Goal: Answer question/provide support

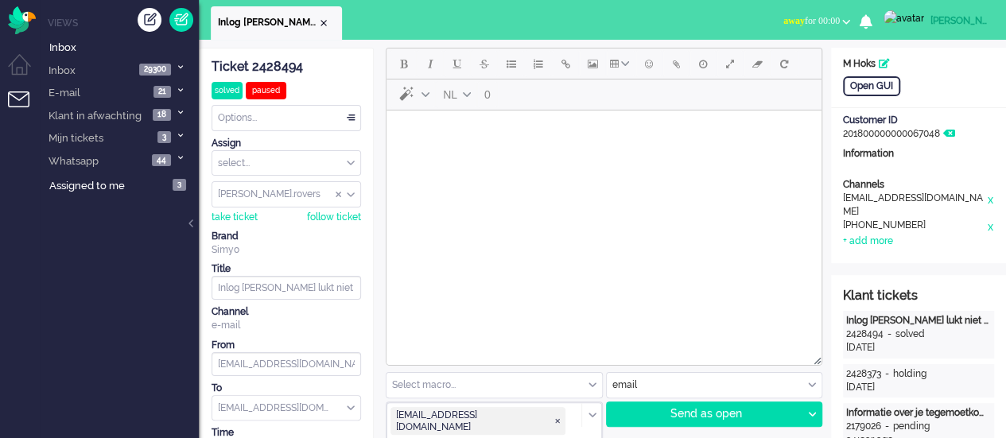
click at [330, 21] on li "Inlog [PERSON_NAME] lukt niet na heractivering + geen overzicht" at bounding box center [276, 22] width 131 height 33
click at [328, 21] on div "Close tab" at bounding box center [323, 23] width 13 height 13
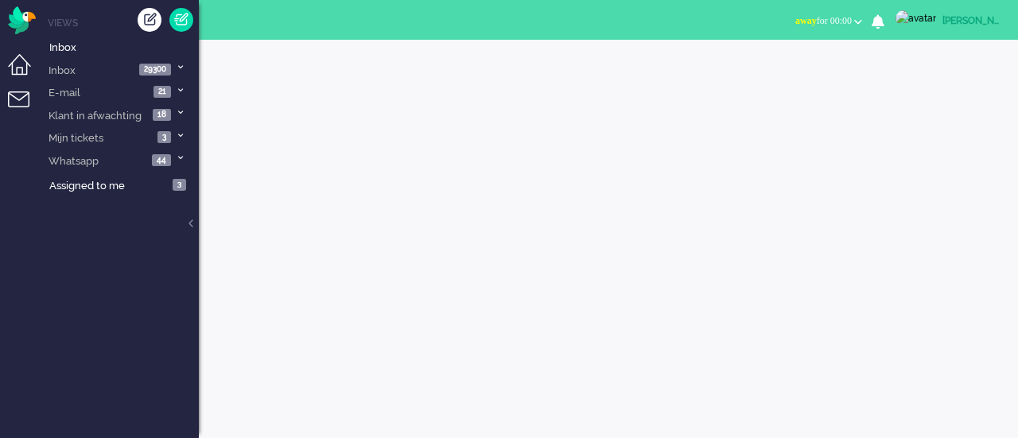
click at [29, 71] on li "Dashboard menu" at bounding box center [26, 72] width 36 height 36
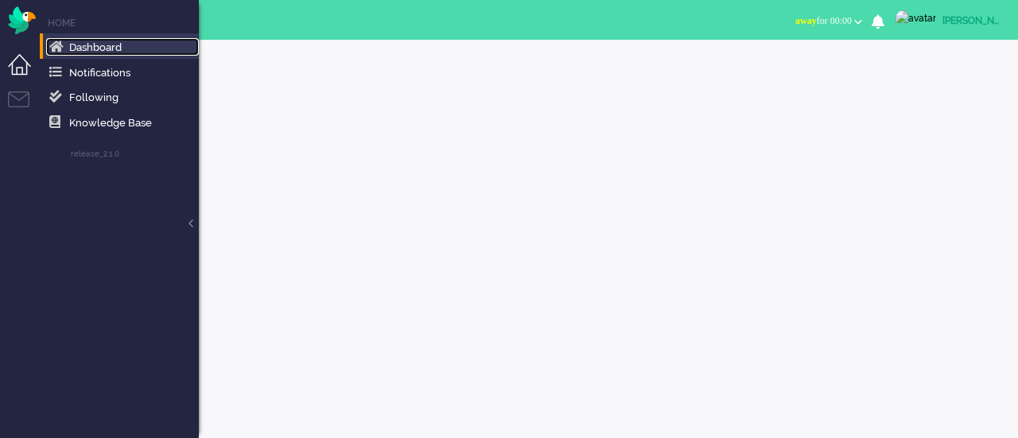
click at [79, 50] on span "Dashboard" at bounding box center [95, 47] width 52 height 12
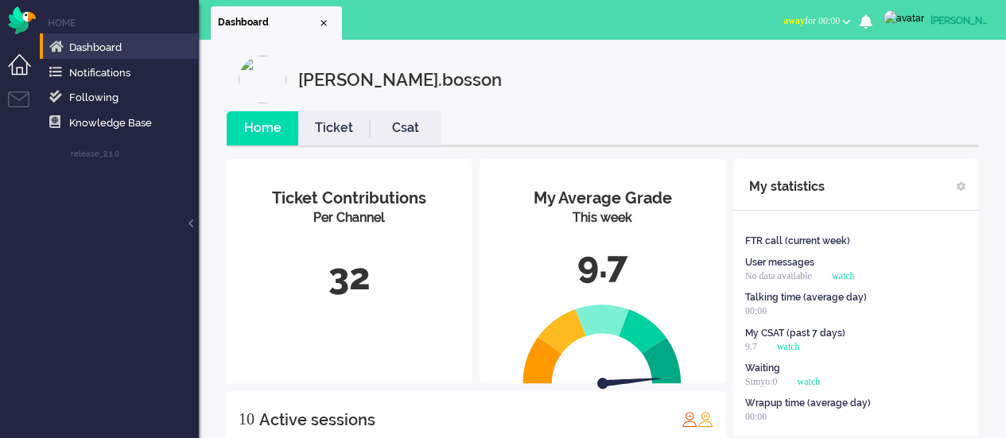
click at [627, 238] on div "My Average Grade This week 9.7" at bounding box center [601, 237] width 245 height 157
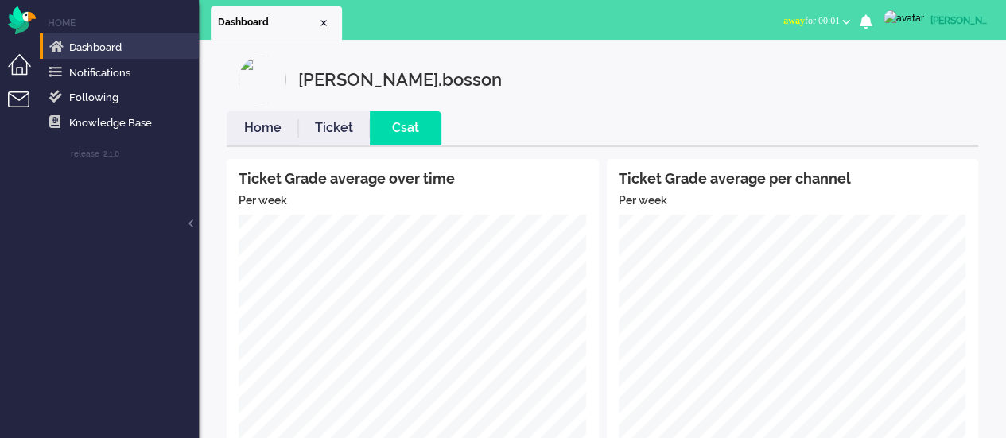
click at [16, 99] on li "Tickets menu" at bounding box center [26, 109] width 36 height 36
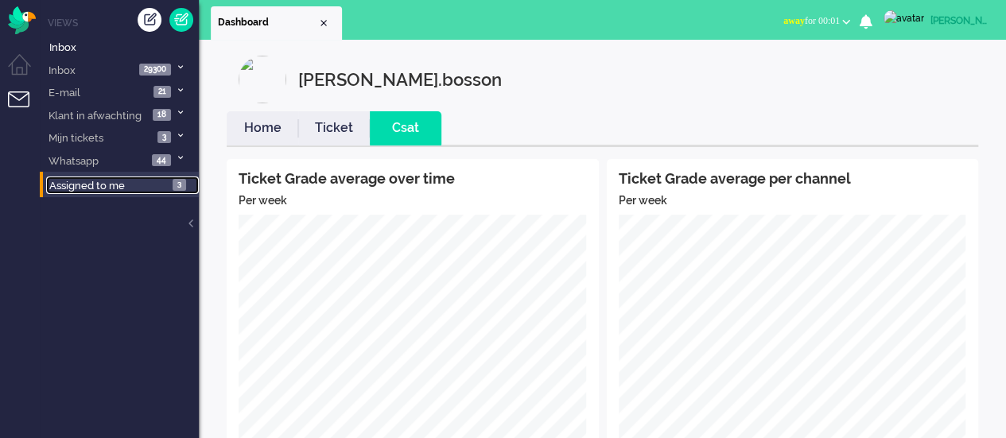
click at [103, 182] on span "Assigned to me" at bounding box center [87, 186] width 76 height 12
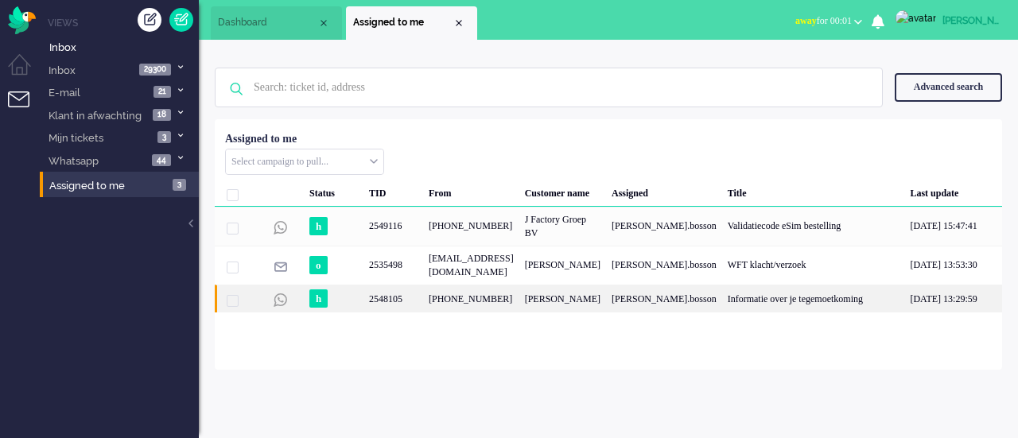
click at [376, 297] on div "2548105" at bounding box center [393, 299] width 60 height 28
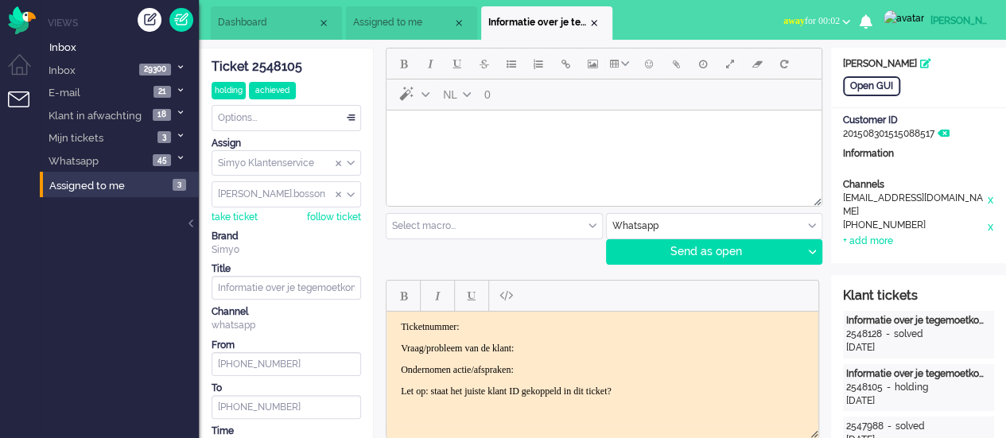
click at [277, 130] on div "Ticket 2548105 holding achieved Watching Options... Set Status Open Pending Hol…" at bounding box center [286, 295] width 149 height 493
click at [275, 116] on div "Options..." at bounding box center [286, 118] width 148 height 25
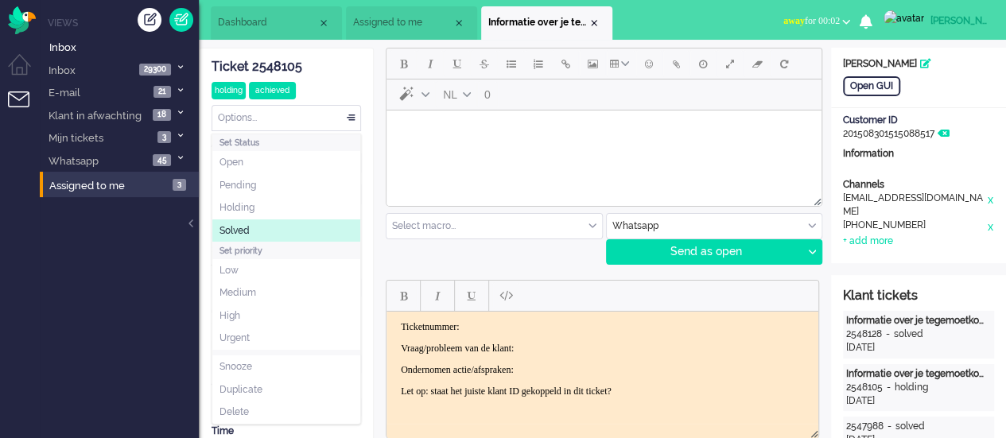
click at [287, 223] on li "Solved" at bounding box center [286, 230] width 148 height 23
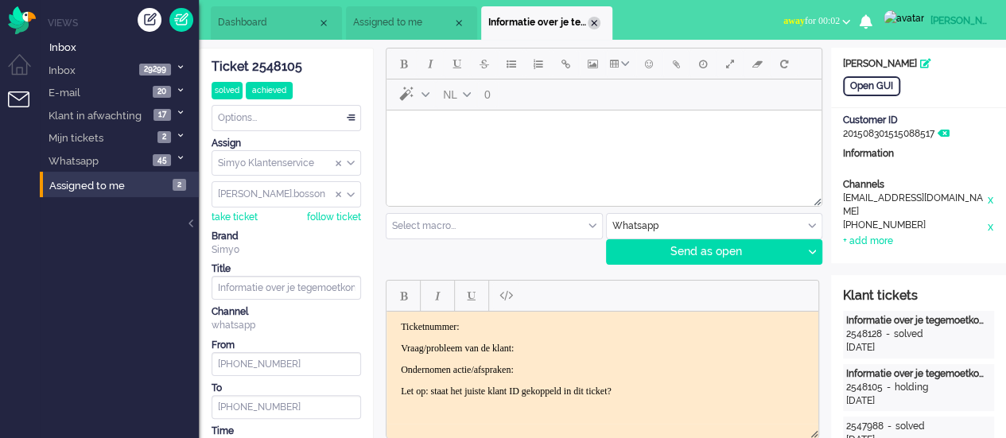
click at [596, 24] on div "Close tab" at bounding box center [594, 23] width 13 height 13
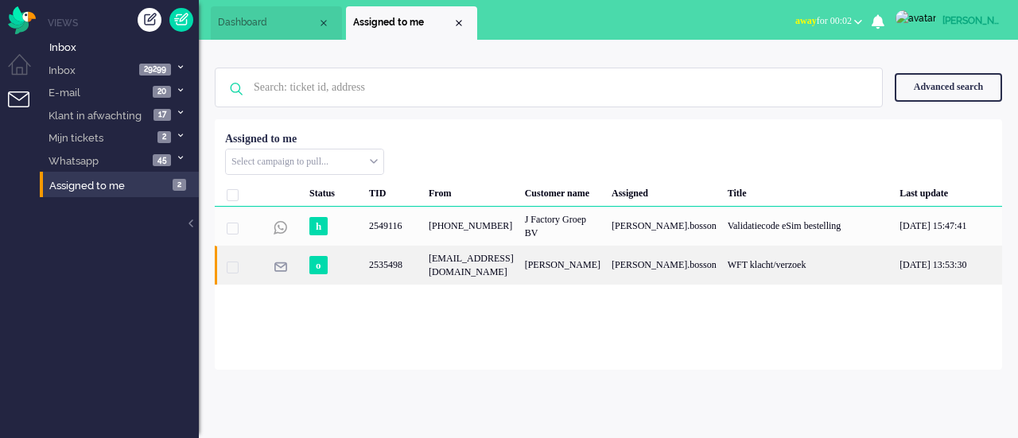
click at [487, 254] on div "[EMAIL_ADDRESS][DOMAIN_NAME]" at bounding box center [471, 265] width 96 height 39
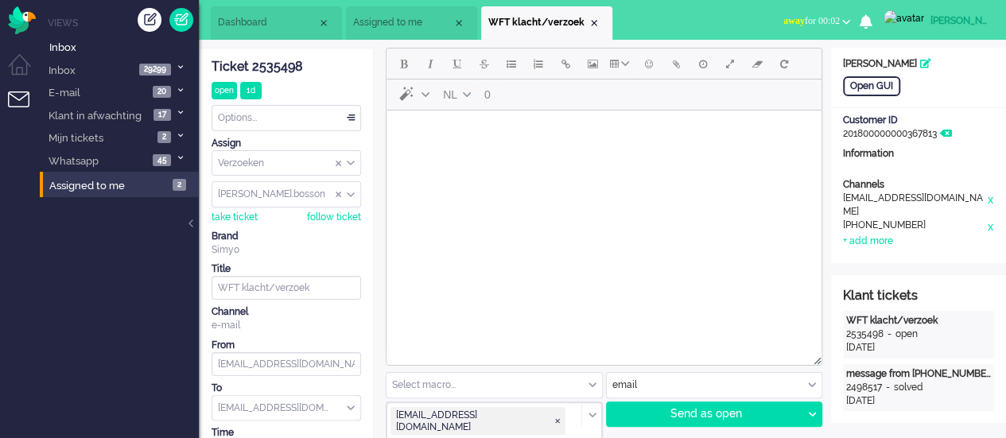
click at [601, 14] on li "WFT klacht/verzoek" at bounding box center [546, 22] width 131 height 33
click at [600, 21] on li "WFT klacht/verzoek" at bounding box center [546, 22] width 131 height 33
click at [597, 22] on div "Close tab" at bounding box center [594, 23] width 13 height 13
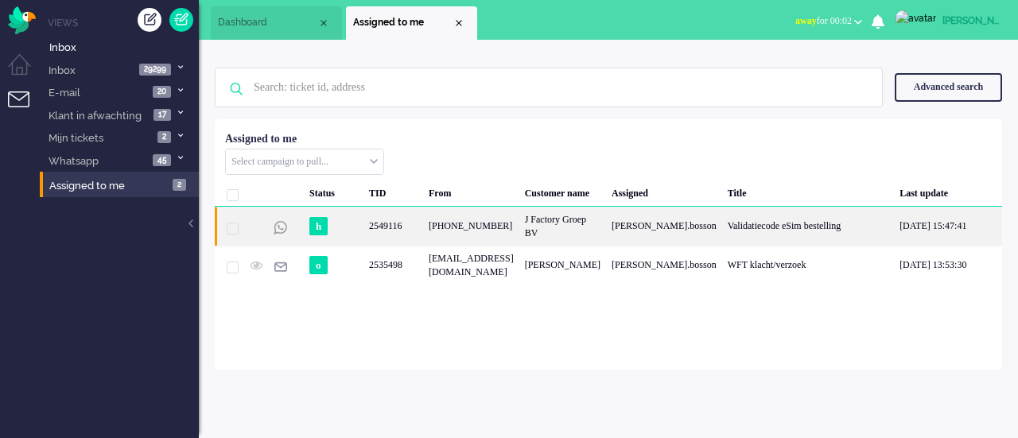
click at [473, 235] on div "[PHONE_NUMBER]" at bounding box center [471, 226] width 96 height 39
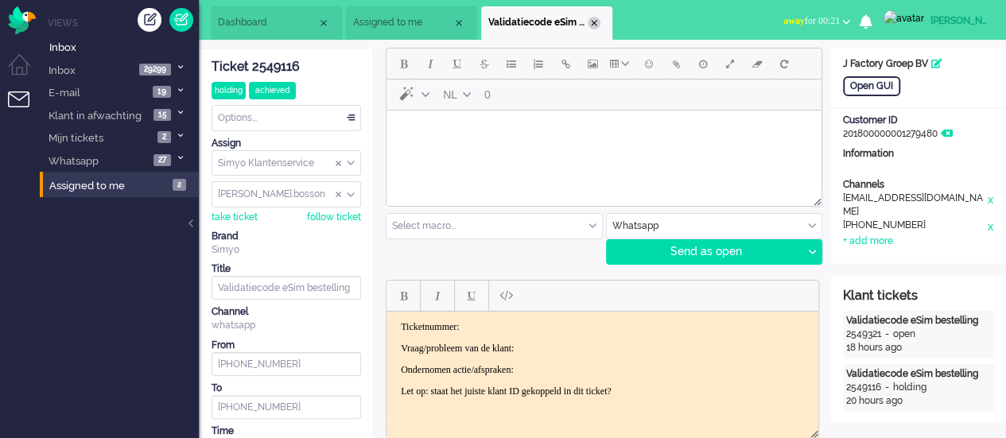
click at [590, 22] on div "Close tab" at bounding box center [594, 23] width 13 height 13
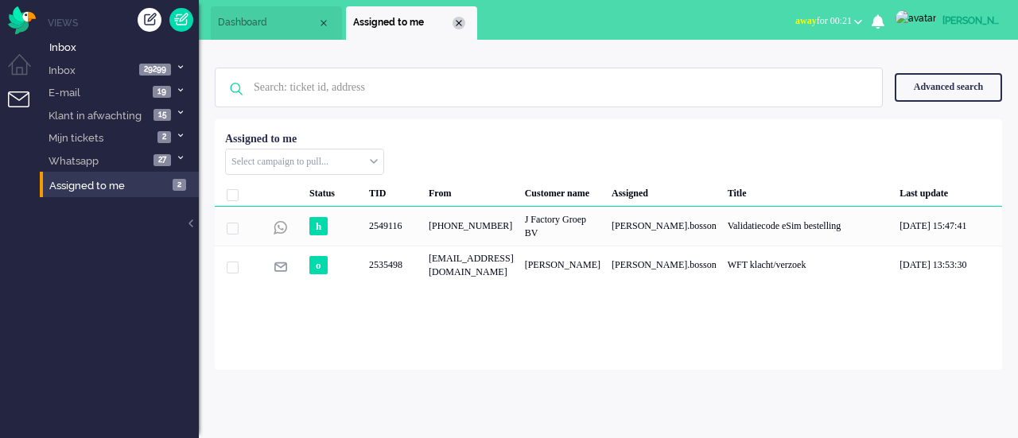
click at [460, 26] on div "Close tab" at bounding box center [458, 23] width 13 height 13
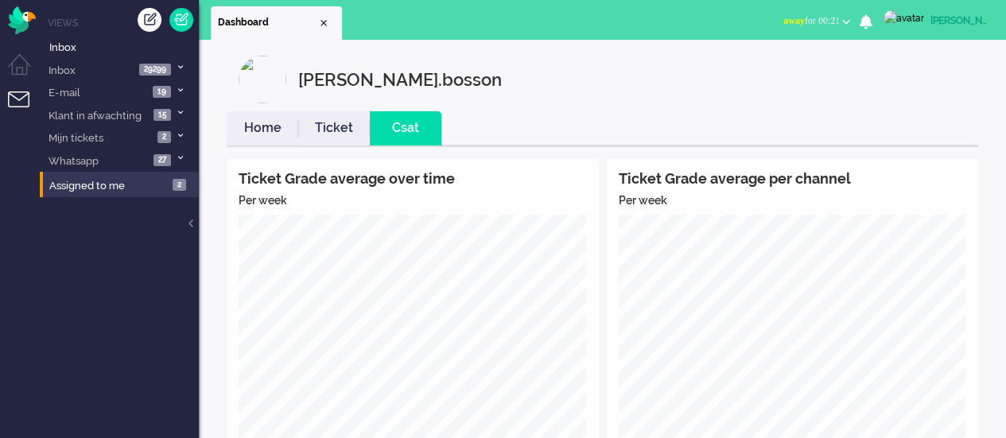
click at [274, 134] on link "Home" at bounding box center [263, 128] width 72 height 18
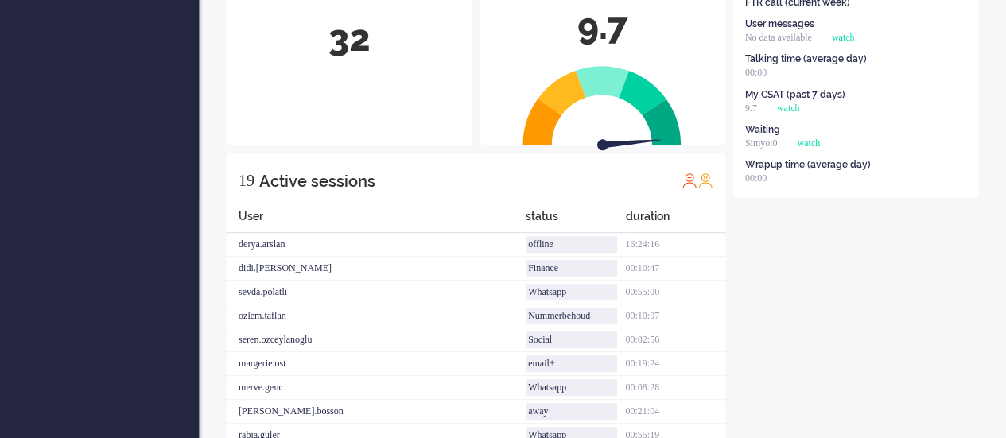
scroll to position [80, 0]
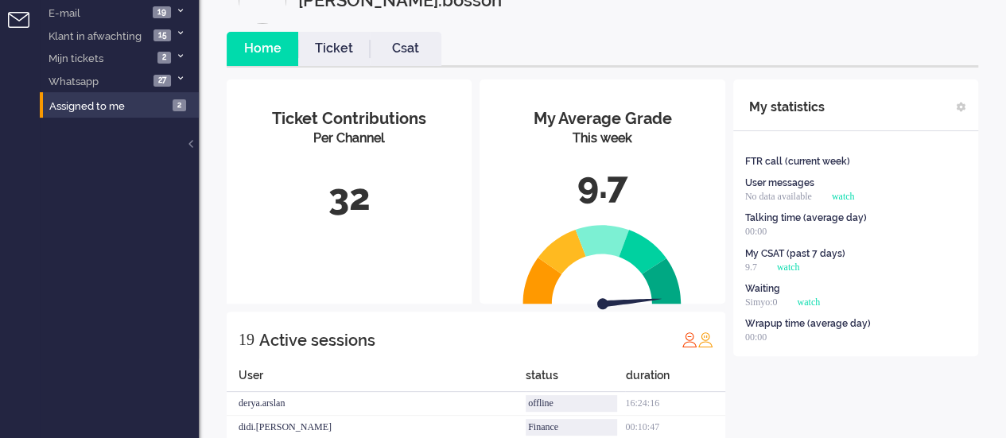
click at [565, 174] on div "9.7" at bounding box center [601, 186] width 221 height 52
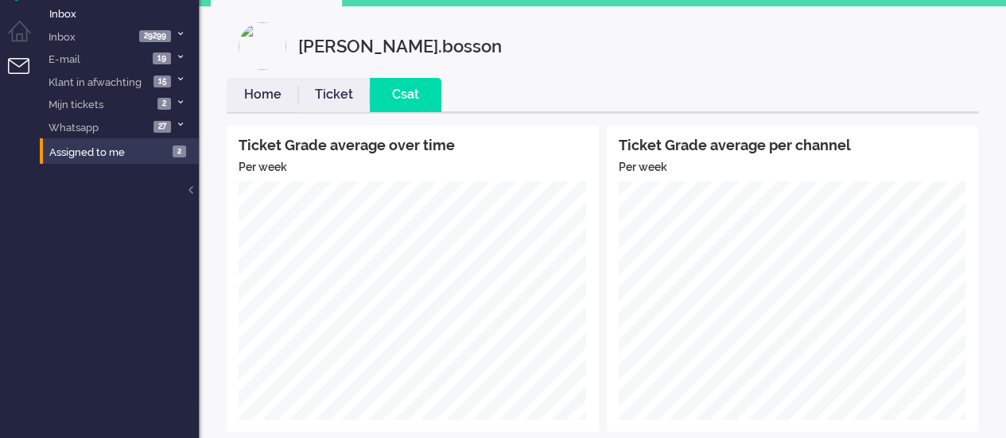
scroll to position [0, 0]
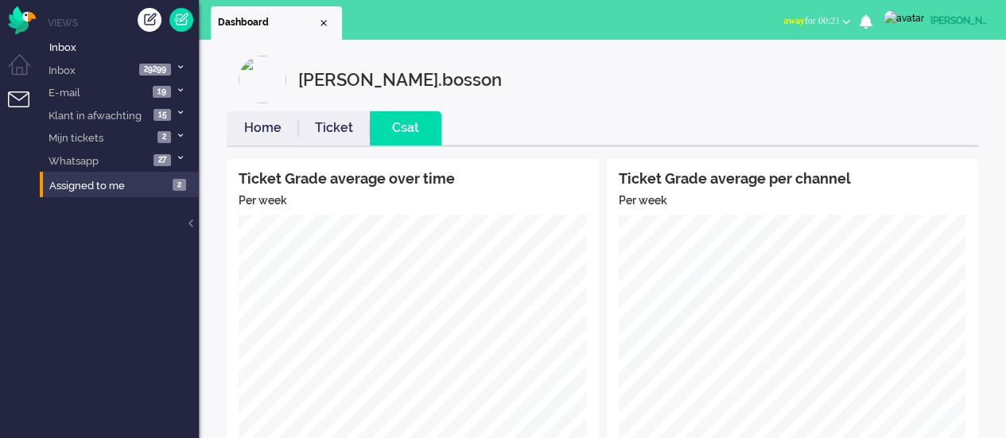
click at [246, 131] on link "Home" at bounding box center [263, 128] width 72 height 18
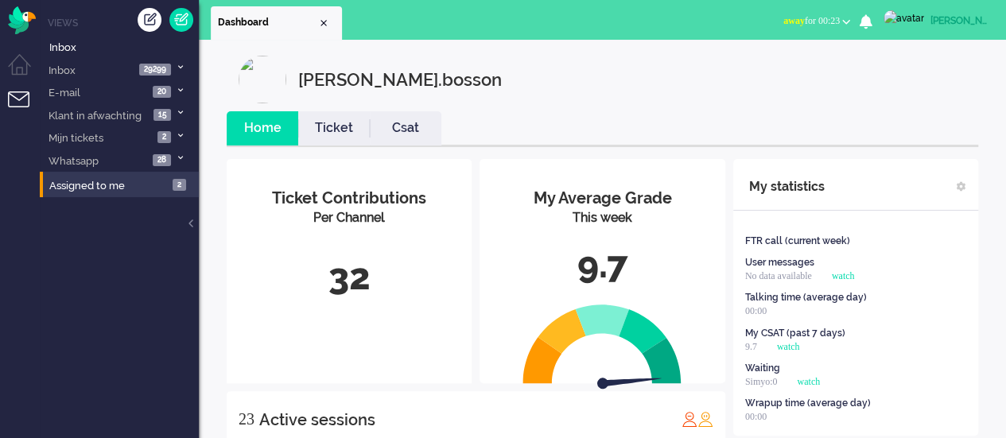
click at [824, 7] on li "Social Whatsapp Facebook Forum Email verwerken Online simyo Pauze Meeting Toile…" at bounding box center [817, 22] width 86 height 35
click at [821, 18] on span "away for 00:23" at bounding box center [811, 20] width 56 height 11
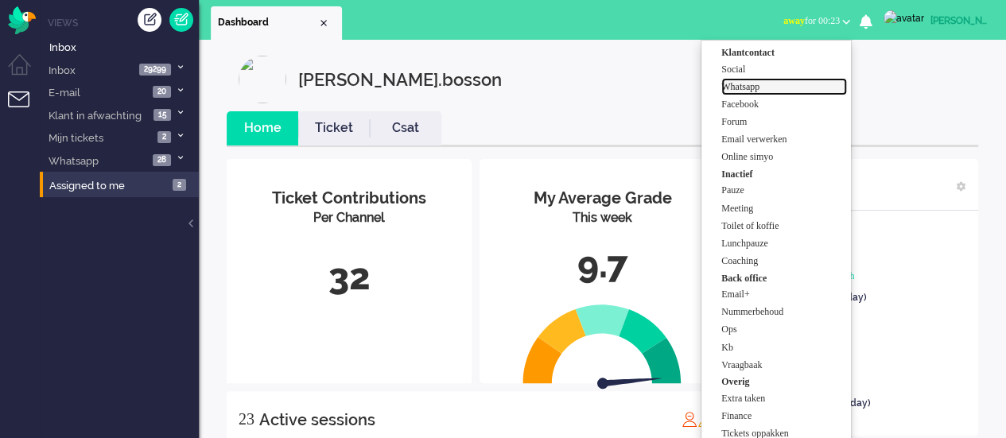
click at [761, 88] on label "Whatsapp" at bounding box center [784, 87] width 126 height 14
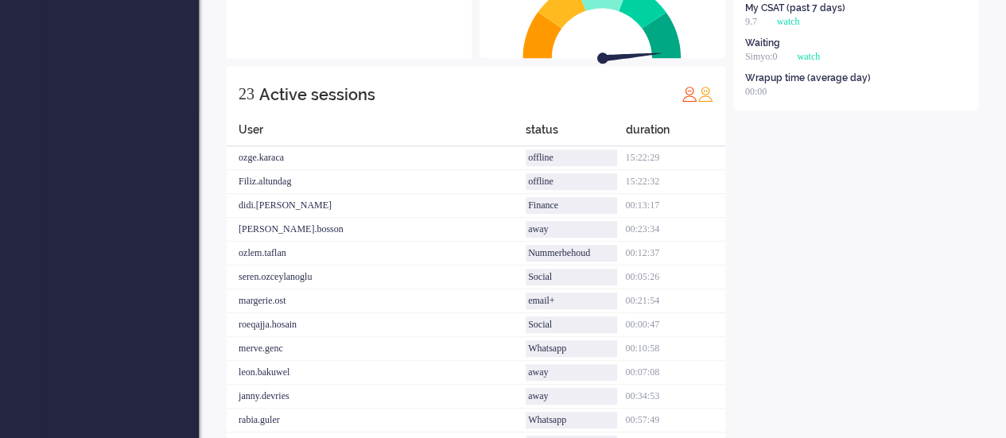
scroll to position [398, 0]
